Goal: Understand process/instructions: Learn how to perform a task or action

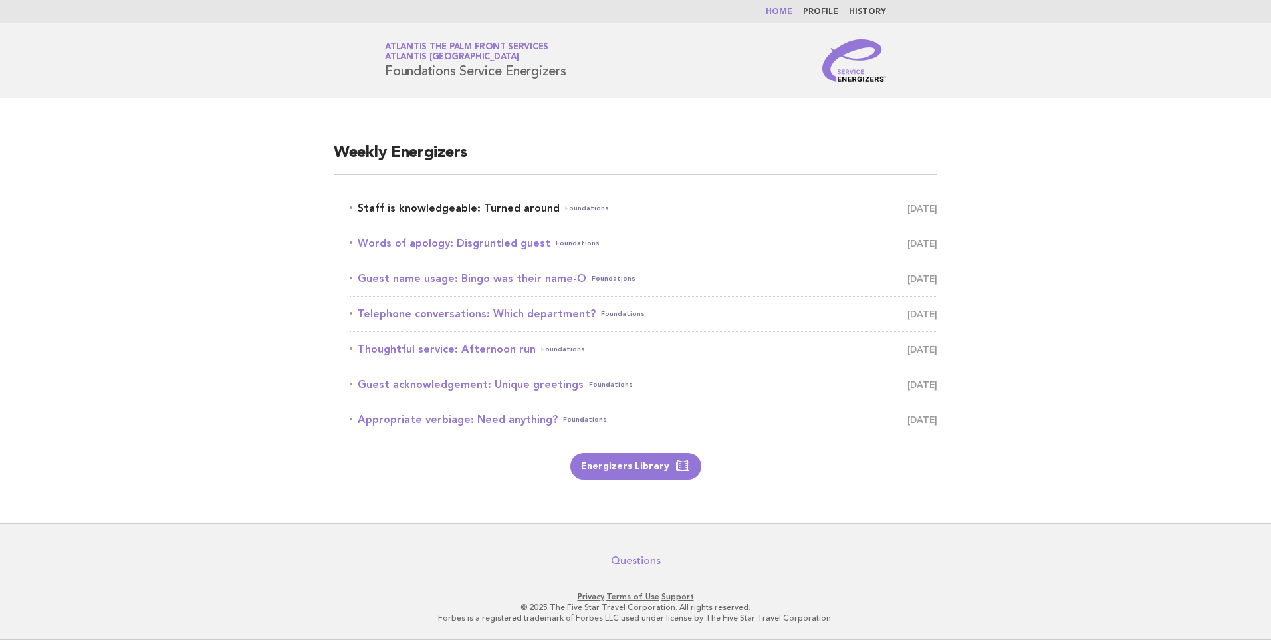
click at [505, 209] on link "Staff is knowledgeable: Turned around Foundations October 10" at bounding box center [644, 208] width 588 height 19
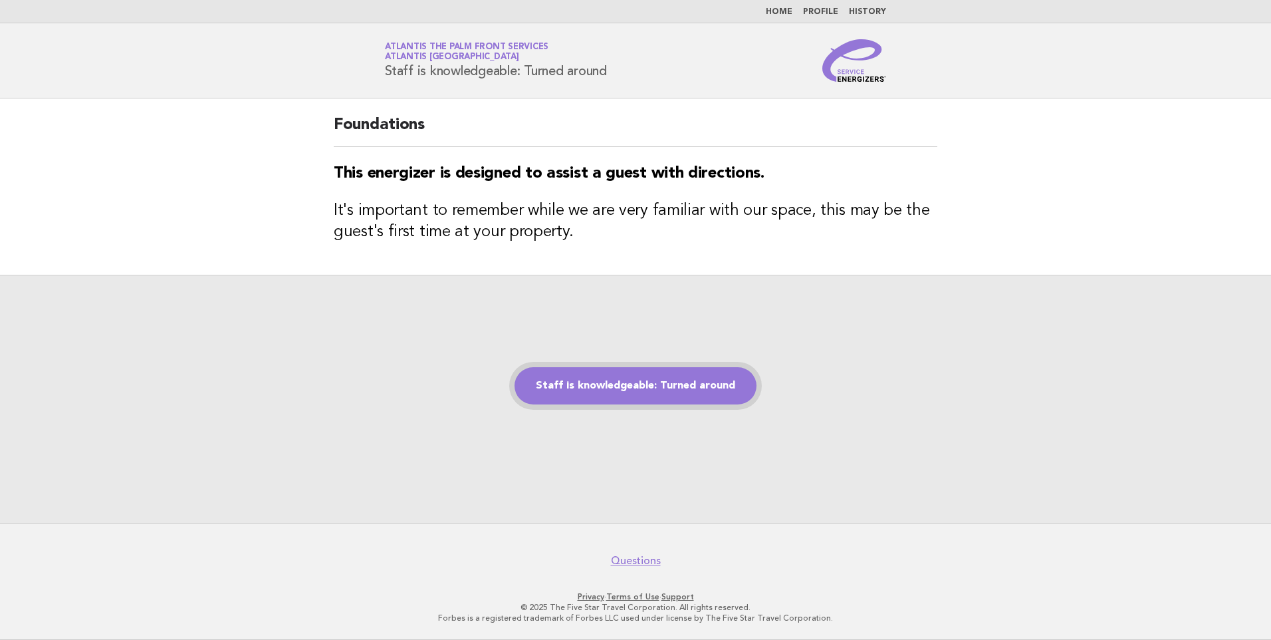
click at [617, 382] on link "Staff is knowledgeable: Turned around" at bounding box center [636, 385] width 242 height 37
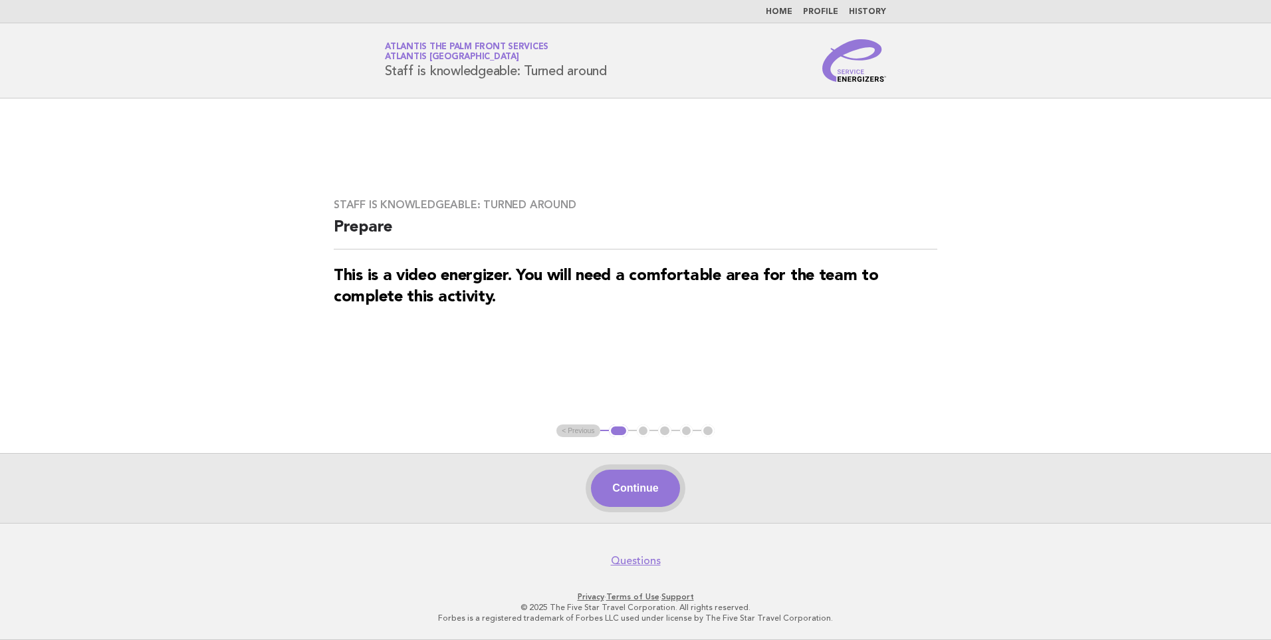
click at [642, 493] on button "Continue" at bounding box center [635, 487] width 88 height 37
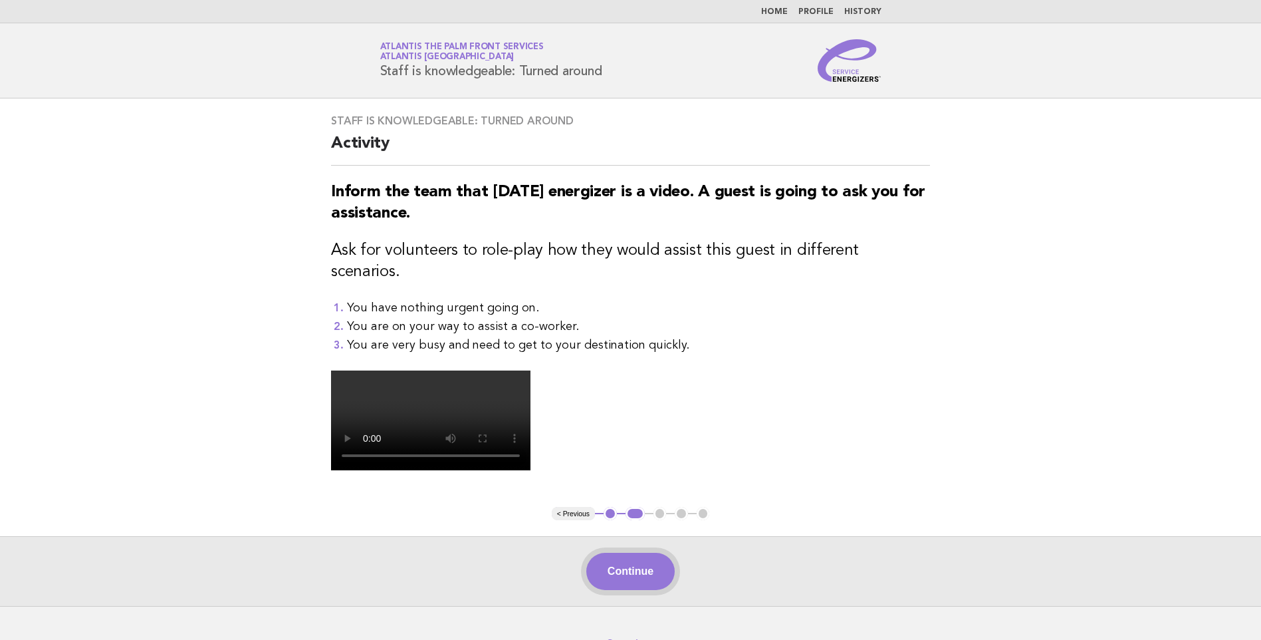
click at [531, 470] on video at bounding box center [430, 420] width 199 height 100
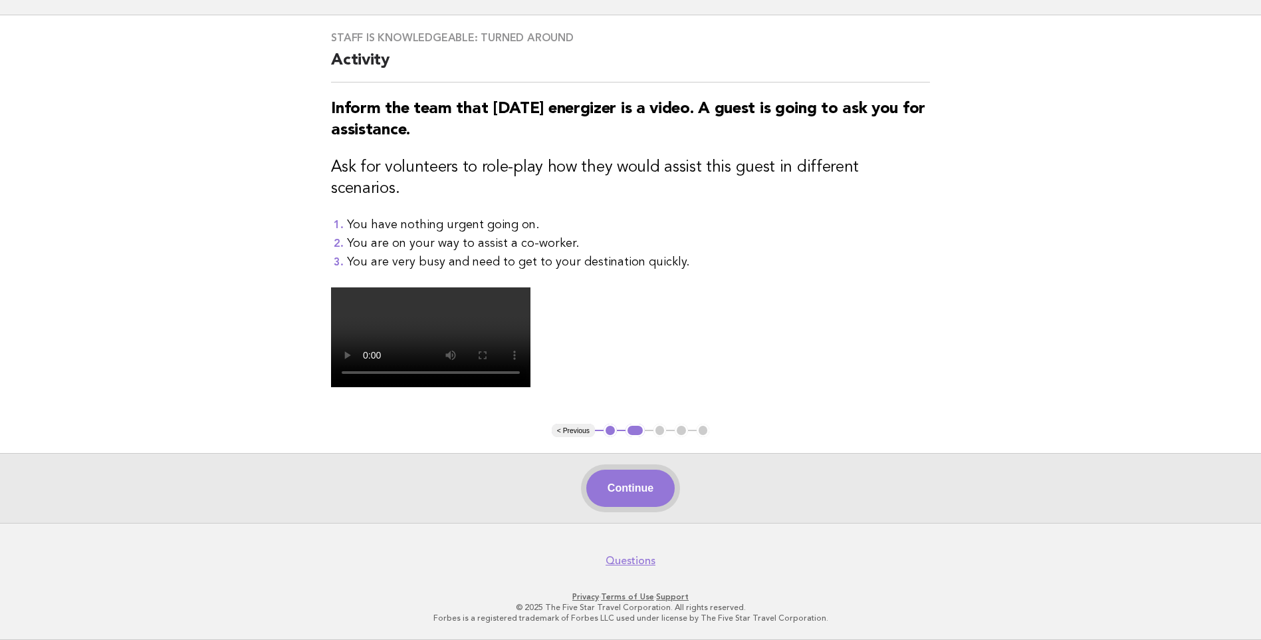
click at [628, 491] on button "Continue" at bounding box center [630, 487] width 88 height 37
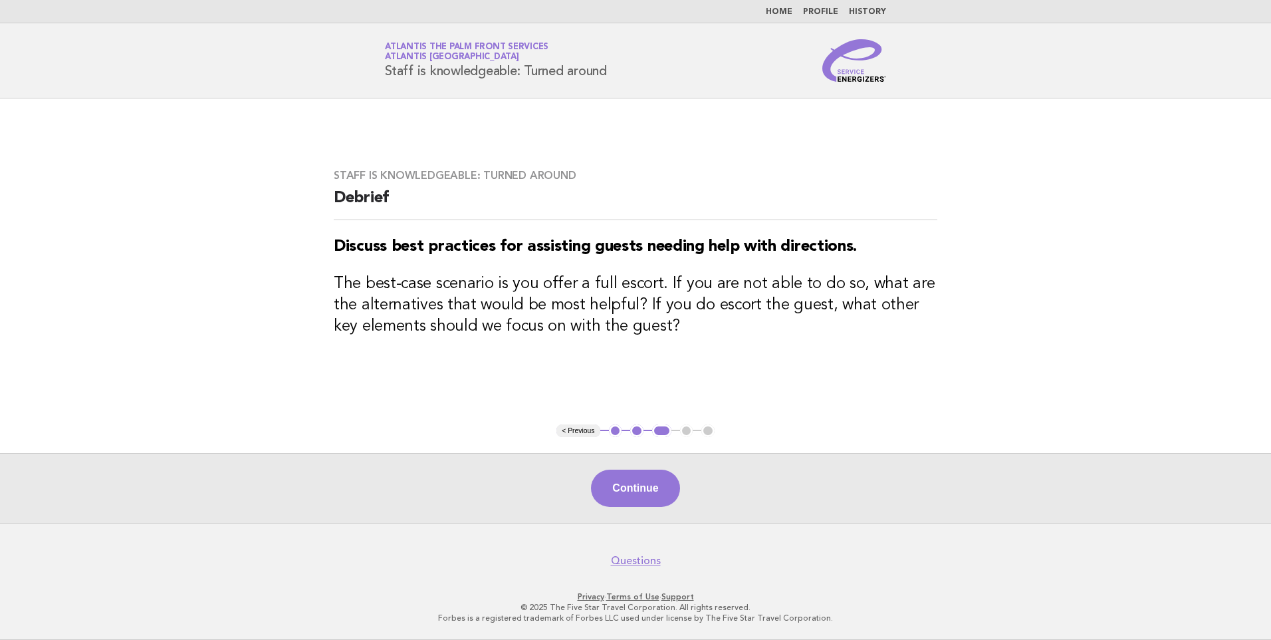
click at [617, 459] on div "Continue" at bounding box center [635, 488] width 1271 height 70
click at [616, 498] on button "Continue" at bounding box center [635, 487] width 88 height 37
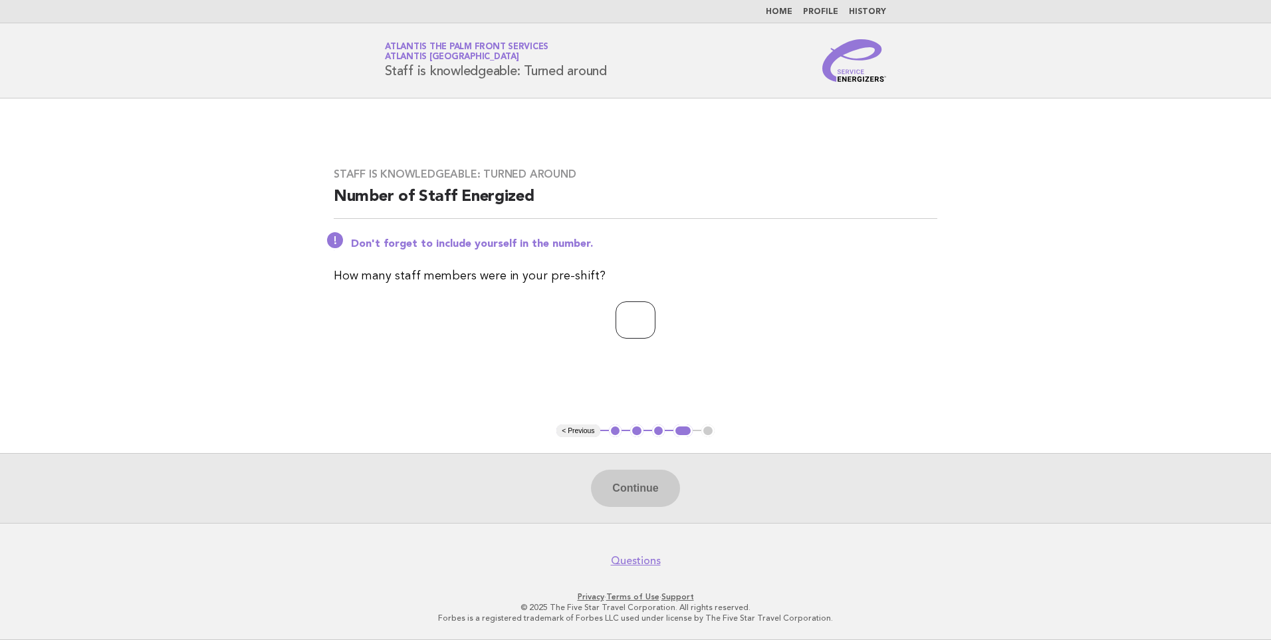
click at [634, 315] on input "number" at bounding box center [636, 319] width 40 height 37
type input "*"
click at [621, 483] on button "Continue" at bounding box center [635, 487] width 88 height 37
